Goal: Book appointment/travel/reservation

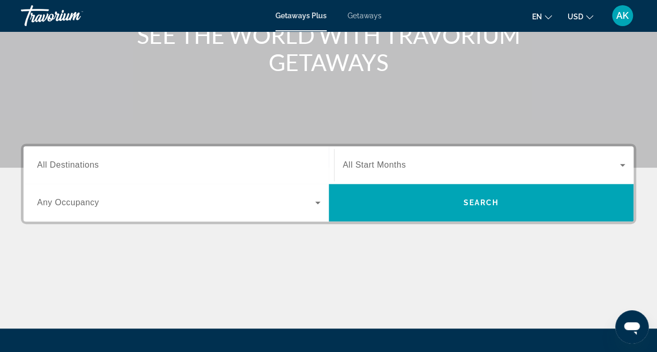
scroll to position [223, 0]
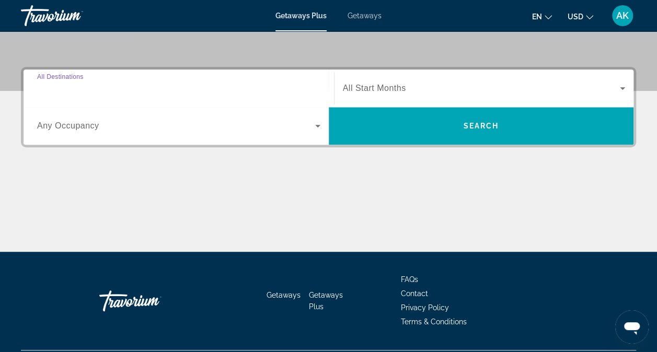
click at [125, 88] on input "Destination All Destinations" at bounding box center [178, 89] width 283 height 13
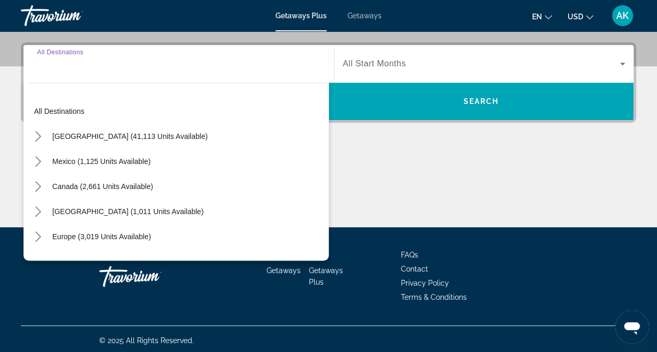
scroll to position [250, 0]
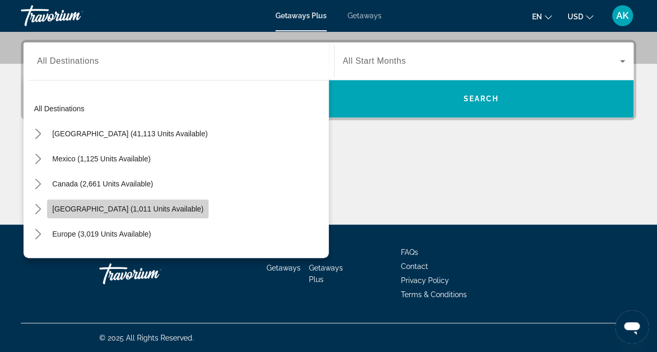
click at [104, 205] on span "Caribbean & Atlantic Islands (1,011 units available)" at bounding box center [127, 209] width 151 height 8
type input "**********"
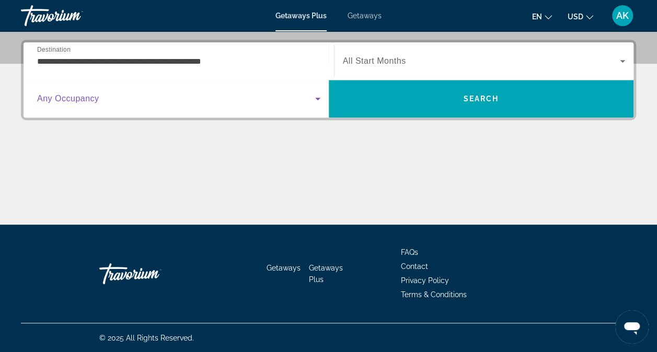
click at [128, 102] on span "Search widget" at bounding box center [176, 99] width 278 height 13
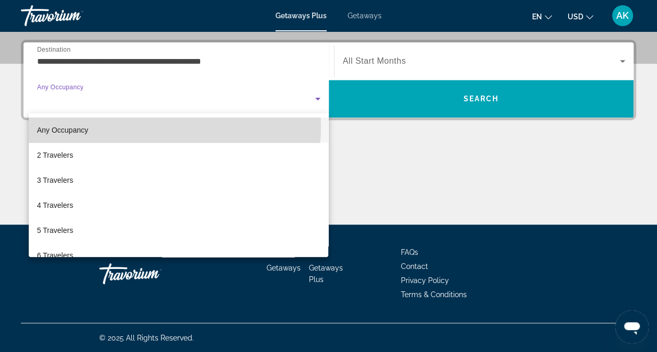
click at [147, 127] on mat-option "Any Occupancy" at bounding box center [179, 130] width 300 height 25
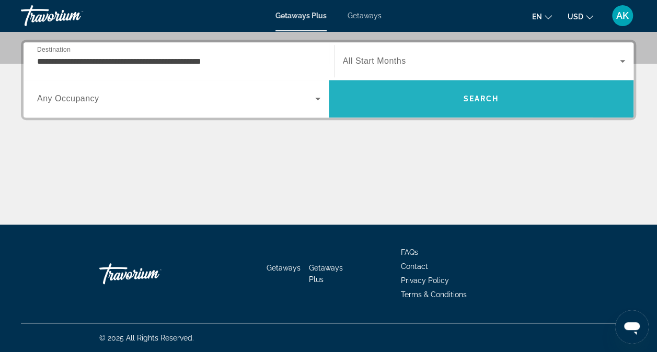
click at [483, 96] on span "Search" at bounding box center [481, 99] width 36 height 8
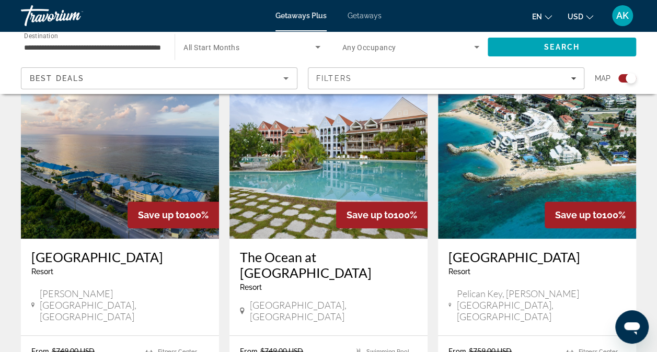
scroll to position [381, 0]
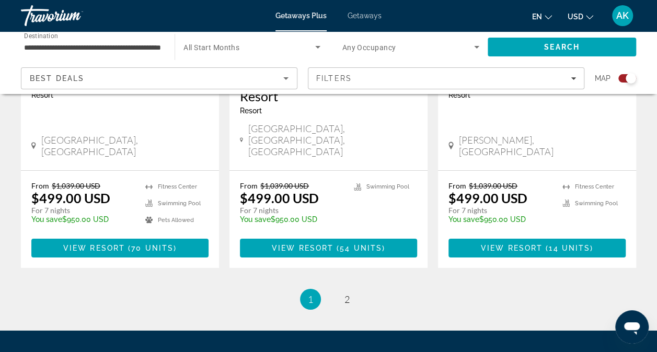
scroll to position [1709, 0]
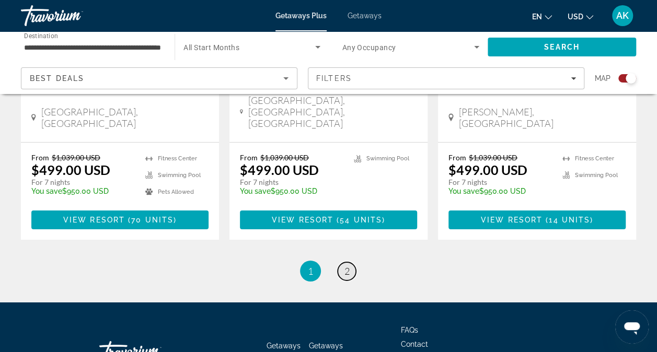
click at [350, 262] on link "page 2" at bounding box center [347, 271] width 18 height 18
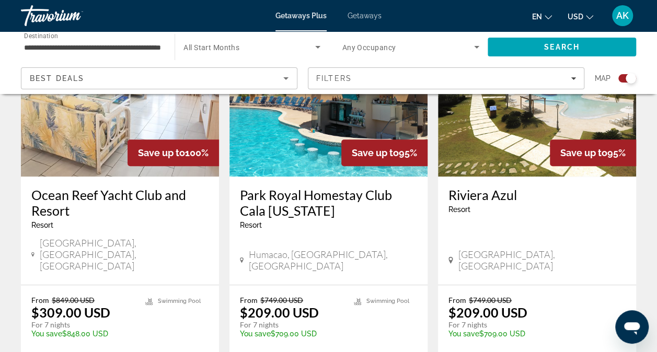
scroll to position [453, 0]
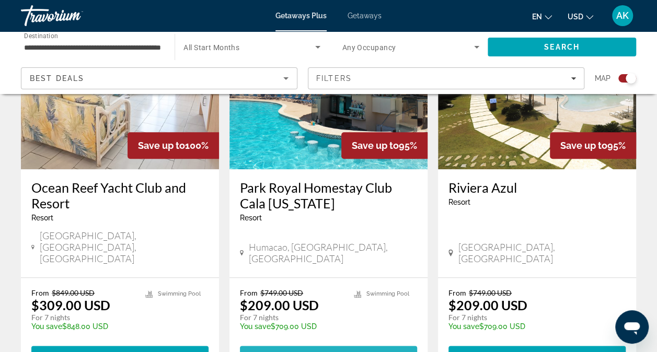
click at [323, 343] on span "Main content" at bounding box center [328, 355] width 177 height 25
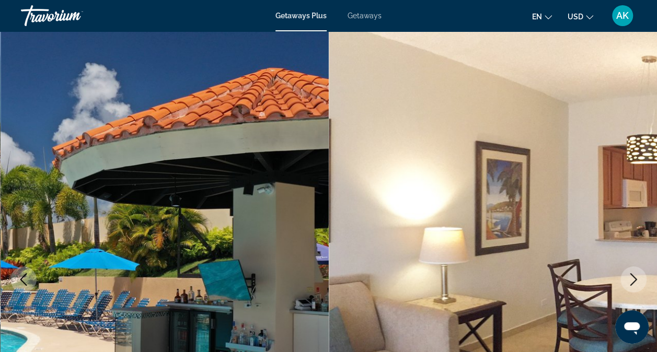
click at [638, 277] on icon "Next image" at bounding box center [633, 279] width 13 height 13
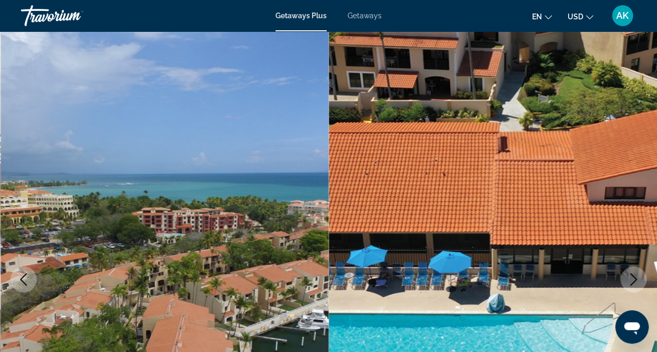
click at [638, 277] on icon "Next image" at bounding box center [633, 279] width 13 height 13
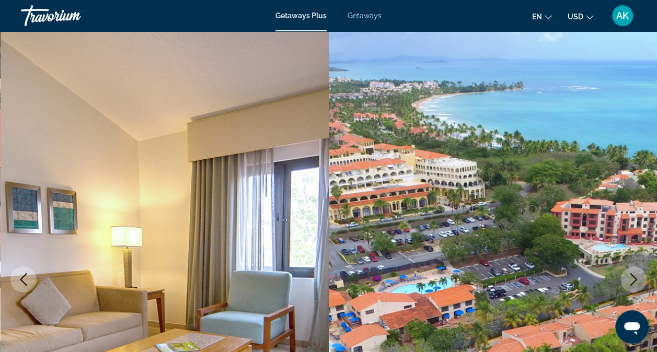
click at [638, 277] on icon "Next image" at bounding box center [633, 279] width 13 height 13
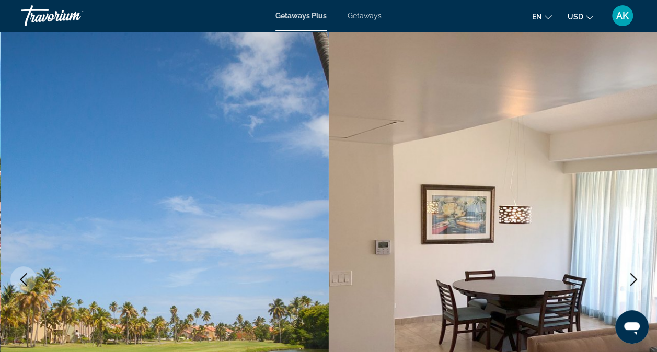
click at [638, 277] on icon "Next image" at bounding box center [633, 279] width 13 height 13
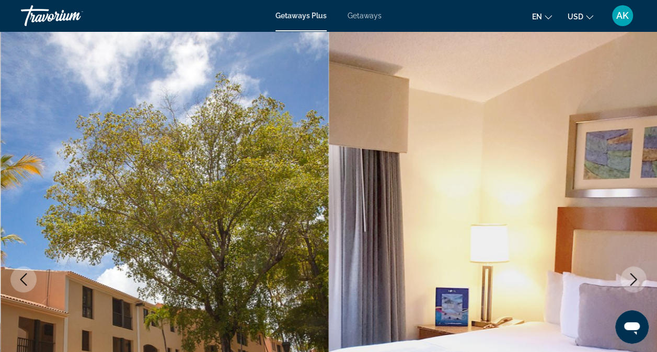
click at [638, 277] on icon "Next image" at bounding box center [633, 279] width 13 height 13
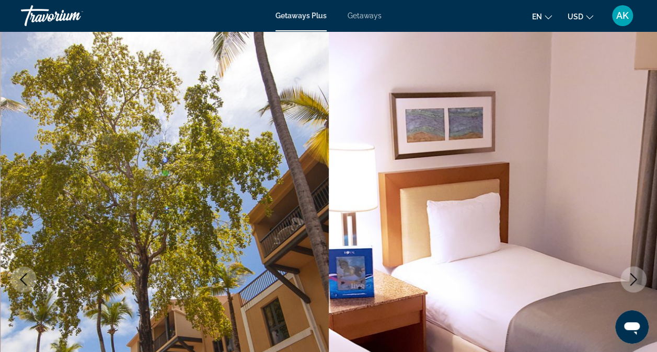
click at [638, 277] on icon "Next image" at bounding box center [633, 279] width 13 height 13
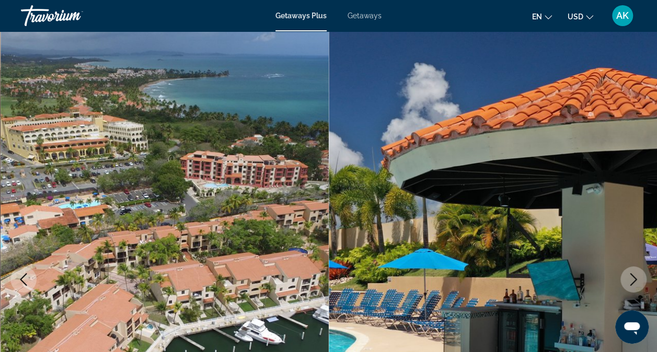
click at [638, 277] on icon "Next image" at bounding box center [633, 279] width 13 height 13
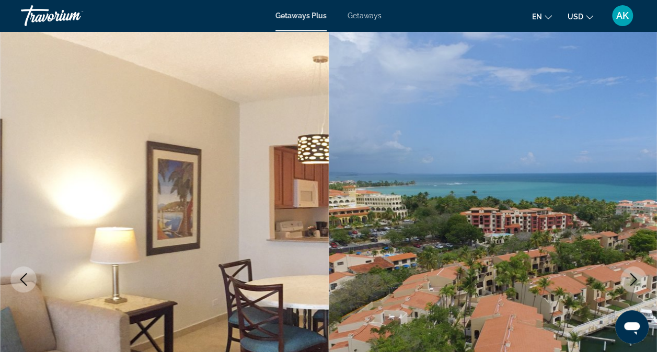
click at [638, 277] on icon "Next image" at bounding box center [633, 279] width 13 height 13
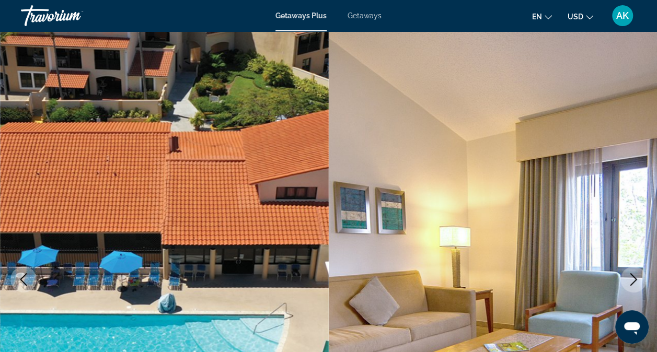
click at [638, 277] on icon "Next image" at bounding box center [633, 279] width 13 height 13
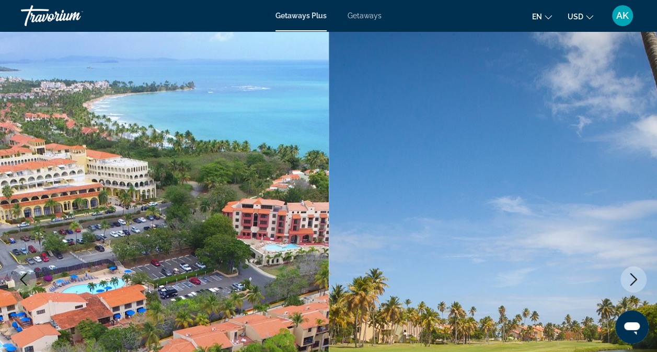
click at [638, 277] on icon "Next image" at bounding box center [633, 279] width 13 height 13
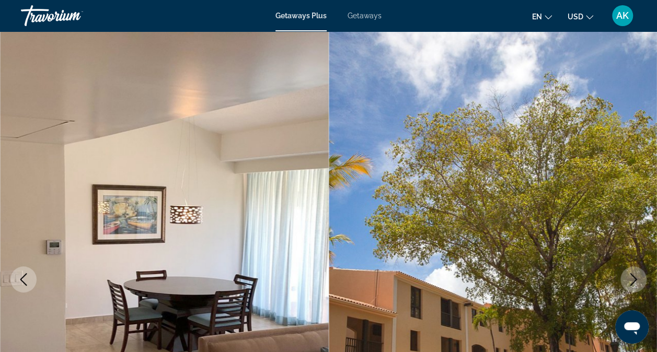
click at [638, 277] on icon "Next image" at bounding box center [633, 279] width 13 height 13
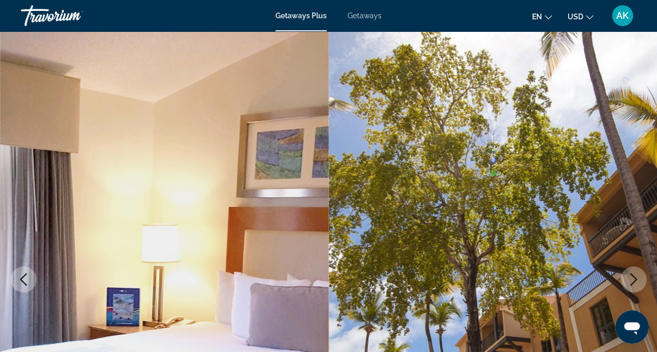
click at [638, 277] on icon "Next image" at bounding box center [633, 279] width 13 height 13
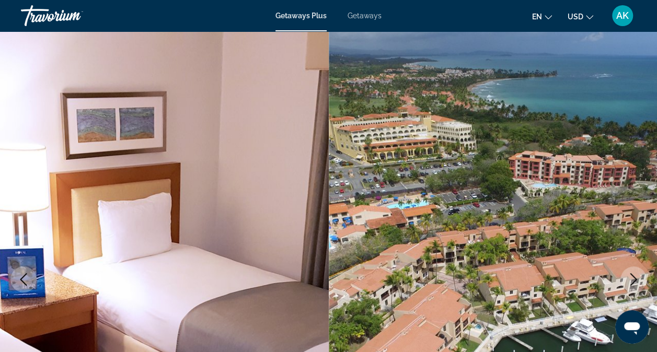
click at [638, 277] on icon "Next image" at bounding box center [633, 279] width 13 height 13
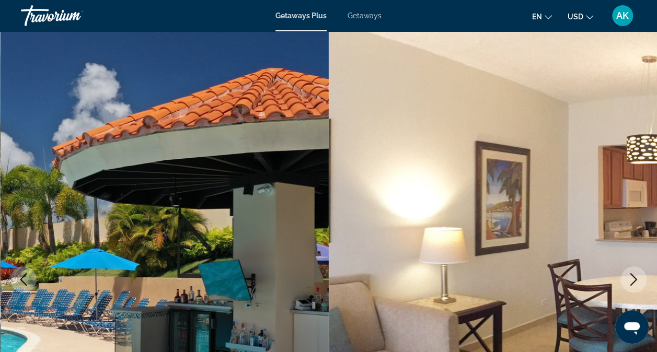
click at [638, 277] on icon "Next image" at bounding box center [633, 279] width 13 height 13
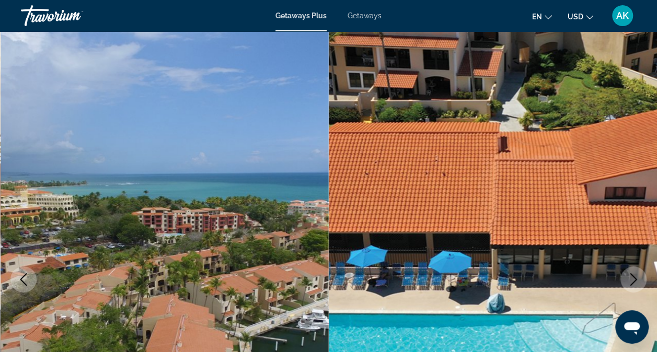
click at [638, 277] on icon "Next image" at bounding box center [633, 279] width 13 height 13
